Goal: Find specific page/section: Find specific page/section

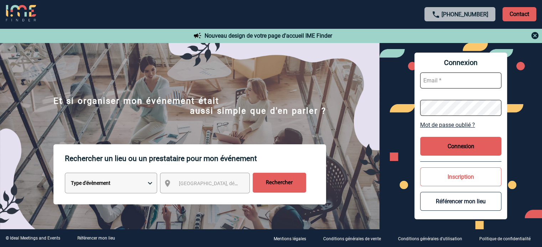
type input "cleborgne@ime-groupe.com"
click at [481, 156] on div "Connexion cleborgne@ime-groupe.com Mot de passe oublié ? Connexion Inscription …" at bounding box center [460, 136] width 93 height 167
click at [483, 146] on button "Connexion" at bounding box center [460, 146] width 81 height 19
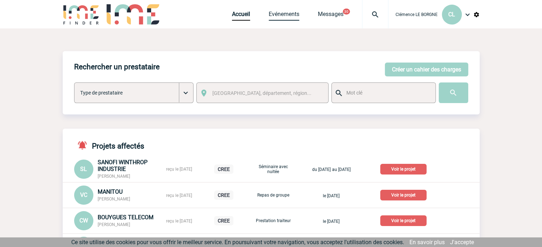
click at [282, 12] on link "Evénements" at bounding box center [283, 16] width 31 height 10
drag, startPoint x: 359, startPoint y: 81, endPoint x: 397, endPoint y: 74, distance: 38.4
click at [381, 70] on div "Rechercher un prestataire [PERSON_NAME] un cahier des charges [PERSON_NAME] un …" at bounding box center [271, 82] width 417 height 63
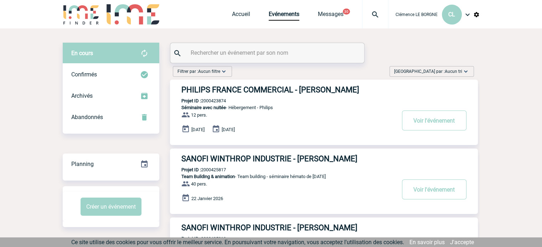
click at [296, 59] on div at bounding box center [267, 53] width 194 height 20
click at [293, 52] on input "text" at bounding box center [268, 53] width 158 height 10
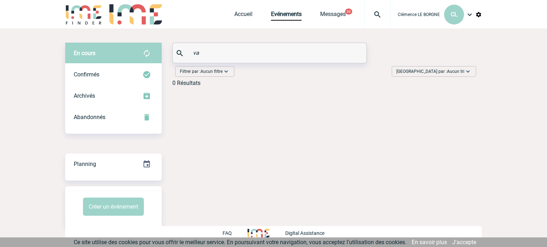
type input "v"
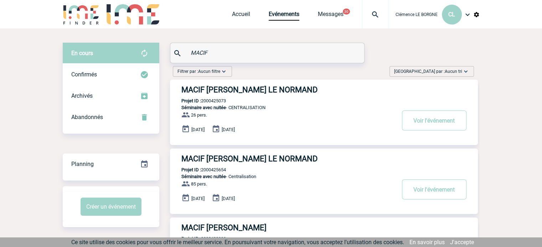
type input "MACIF"
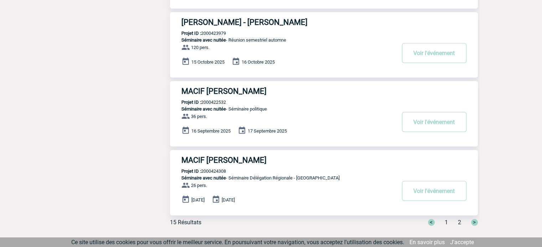
scroll to position [563, 0]
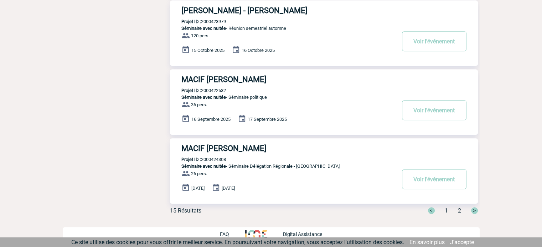
click at [460, 211] on span "2" at bounding box center [459, 211] width 3 height 7
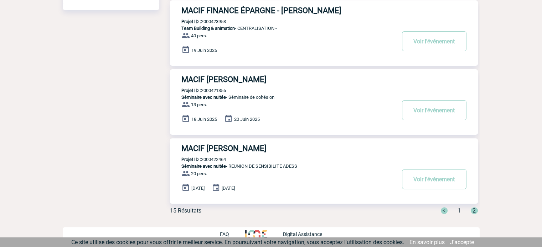
scroll to position [218, 0]
click at [446, 209] on span "<" at bounding box center [443, 210] width 7 height 7
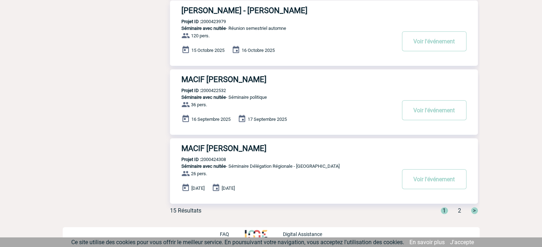
scroll to position [527, 0]
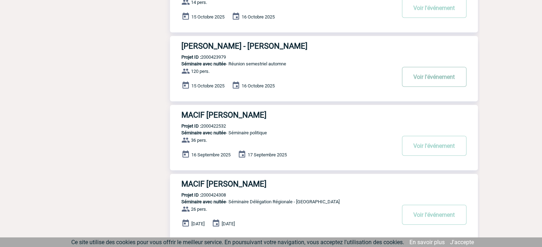
click at [417, 77] on button "Voir l'événement" at bounding box center [434, 77] width 64 height 20
